Goal: Information Seeking & Learning: Learn about a topic

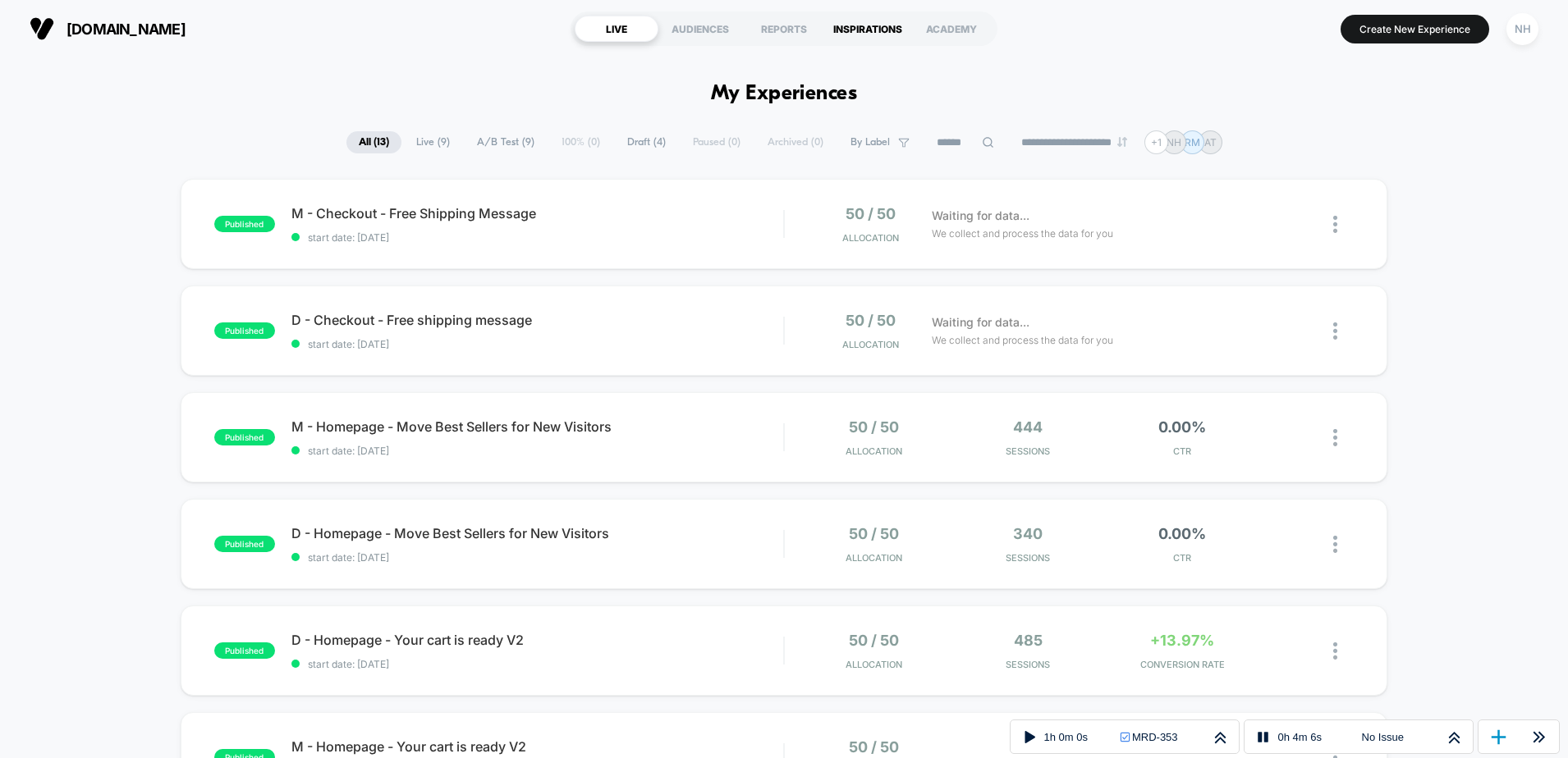
click at [876, 29] on div "INSPIRATIONS" at bounding box center [868, 29] width 84 height 27
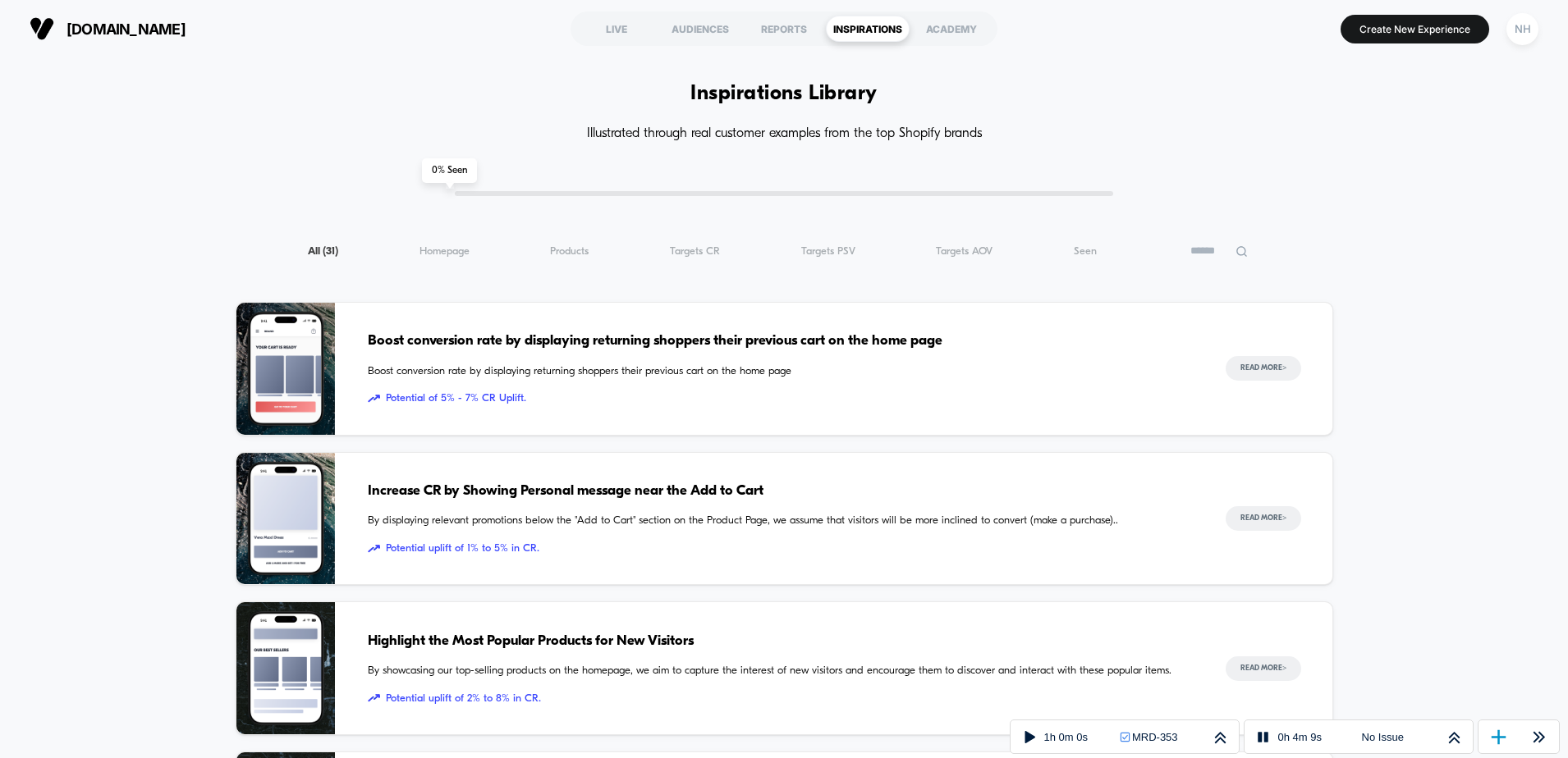
click at [470, 339] on span "Boost conversion rate by displaying returning shoppers their previous cart on t…" at bounding box center [780, 342] width 825 height 22
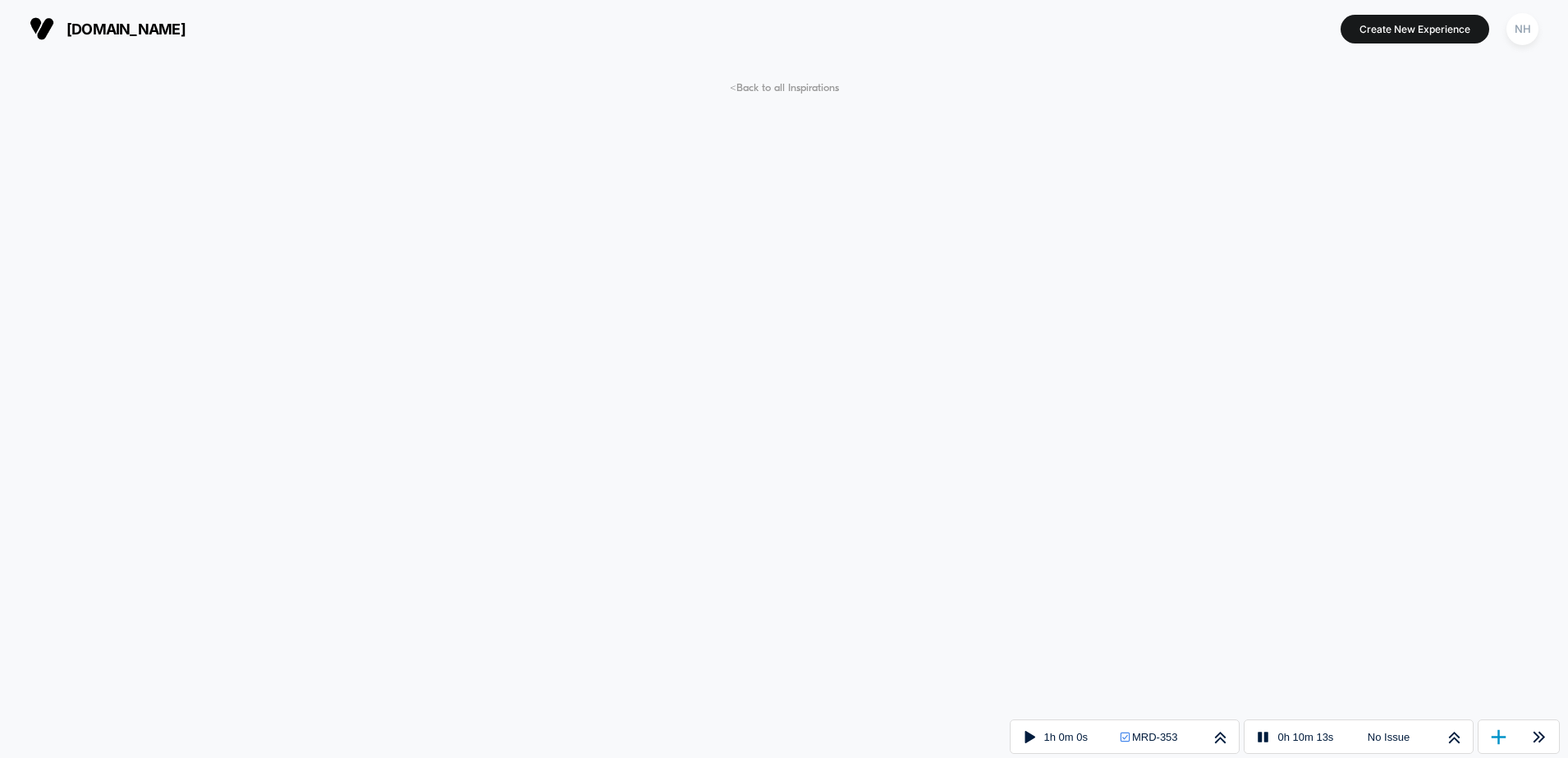
drag, startPoint x: 771, startPoint y: 84, endPoint x: 1118, endPoint y: 64, distance: 347.6
click at [772, 84] on span "< Back to all Inspirations" at bounding box center [784, 88] width 109 height 12
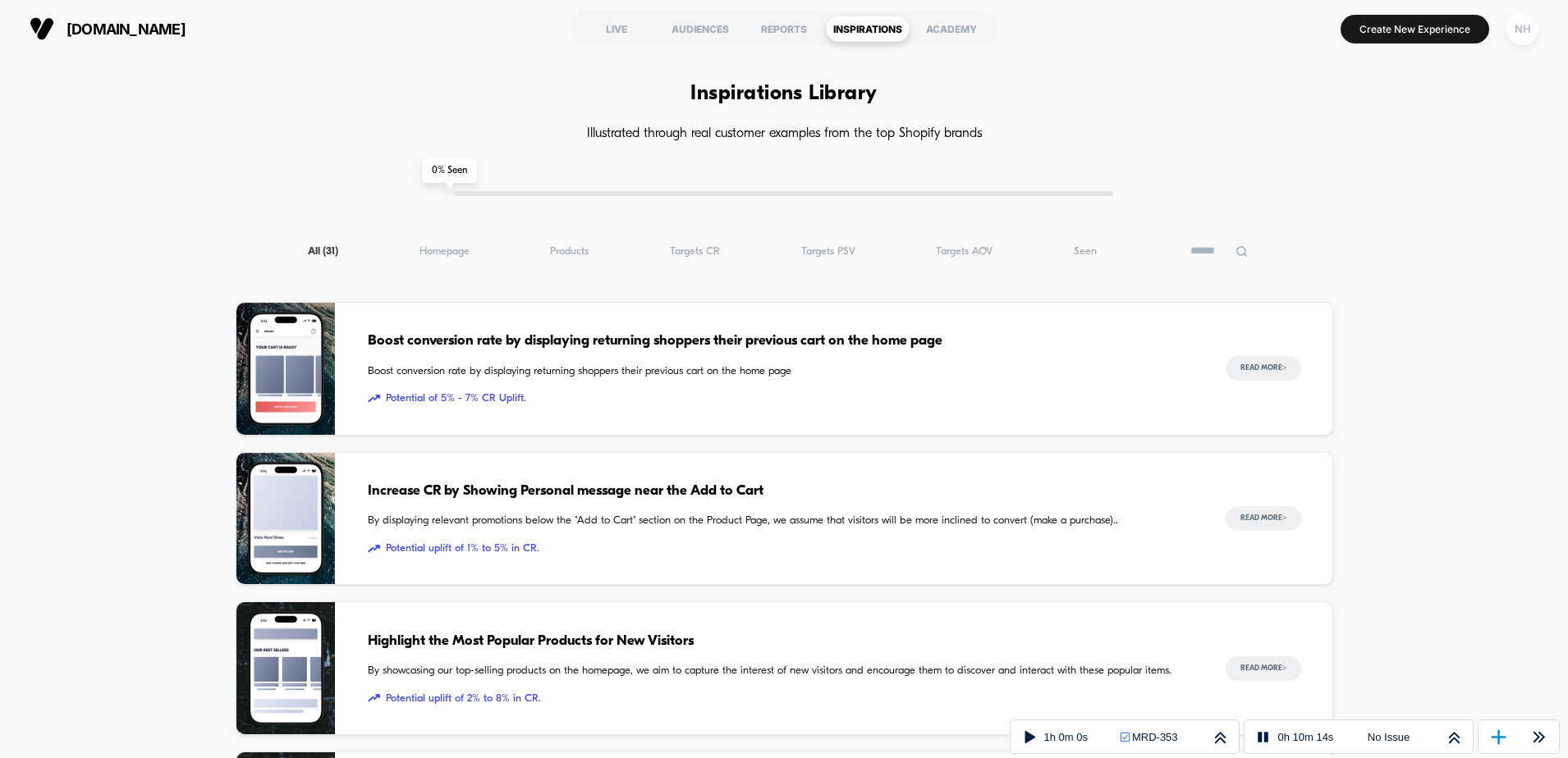
click at [1512, 34] on div "NH" at bounding box center [1523, 29] width 32 height 32
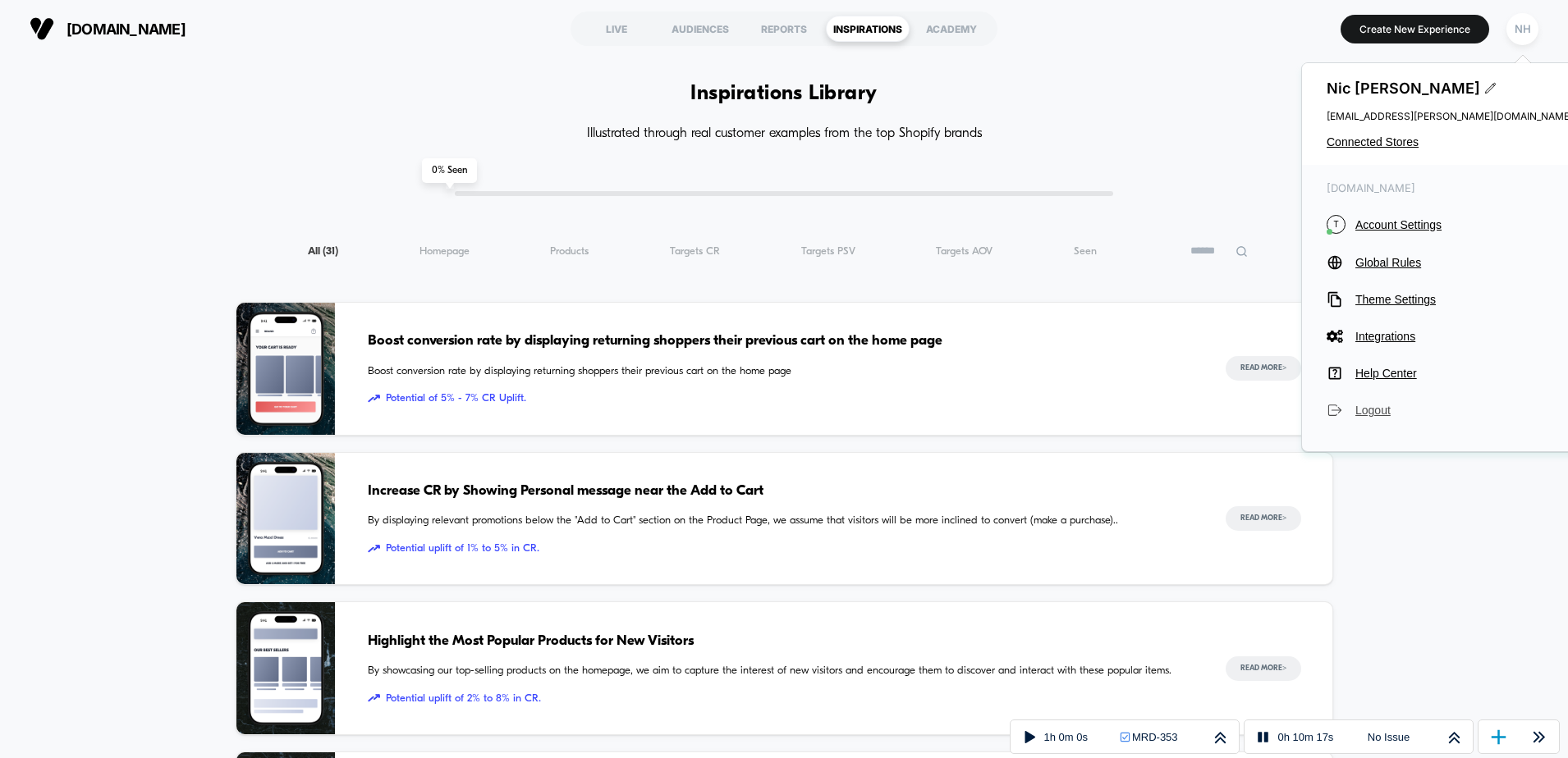
click at [1378, 412] on span "Logout" at bounding box center [1464, 410] width 218 height 13
